Goal: Navigation & Orientation: Find specific page/section

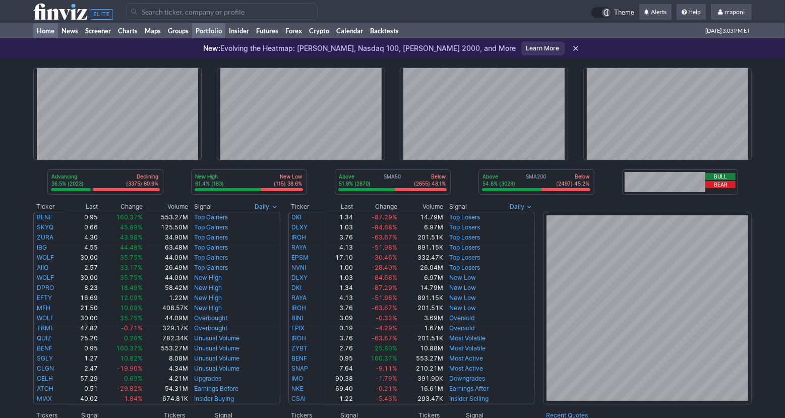
click at [219, 32] on link "Portfolio" at bounding box center [208, 30] width 33 height 15
